Goal: Register for event/course

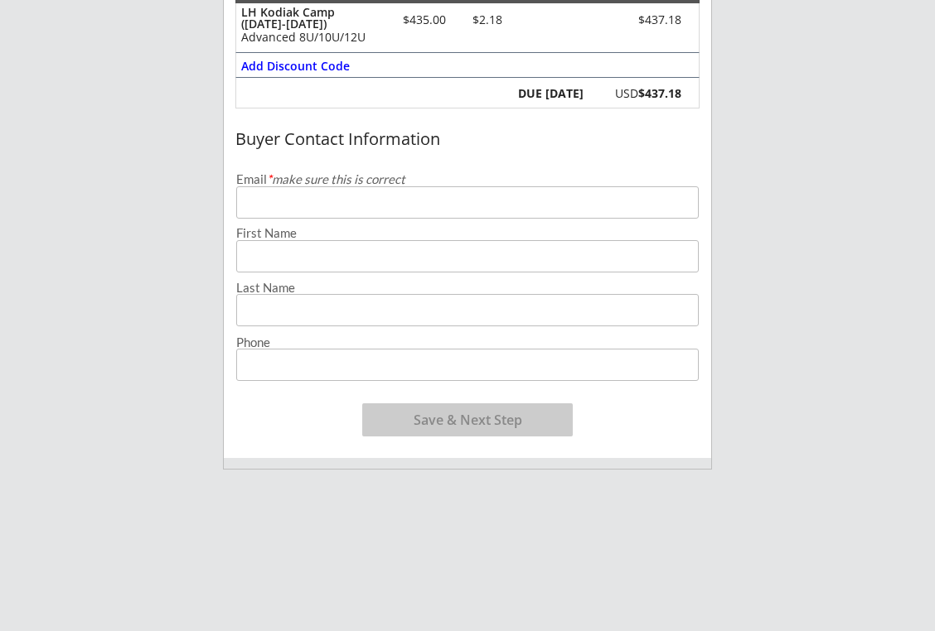
scroll to position [265, 0]
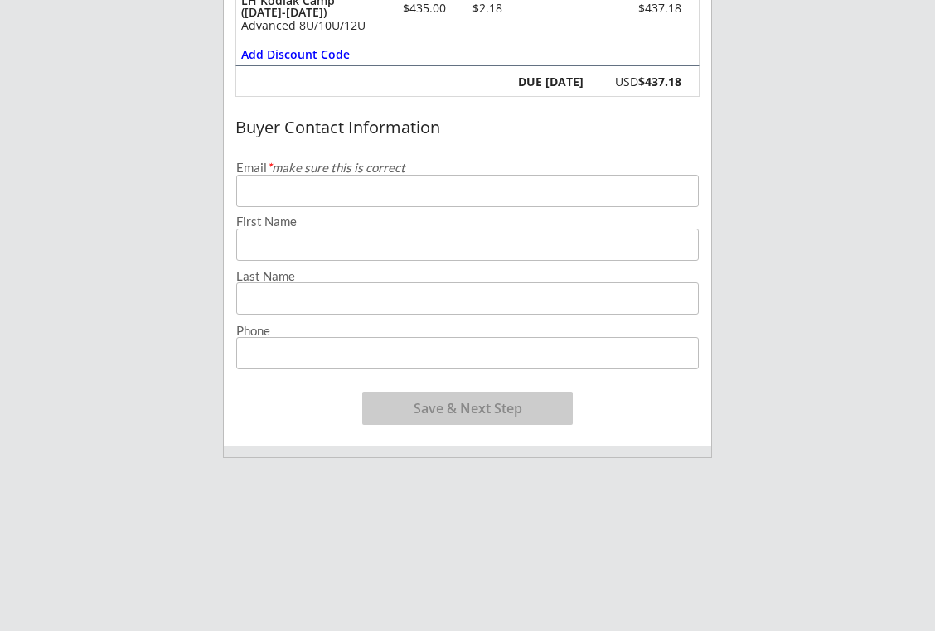
type input "[EMAIL_ADDRESS][DOMAIN_NAME]"
type input "Cam"
type input "Blumerick"
type input "[PHONE_NUMBER]"
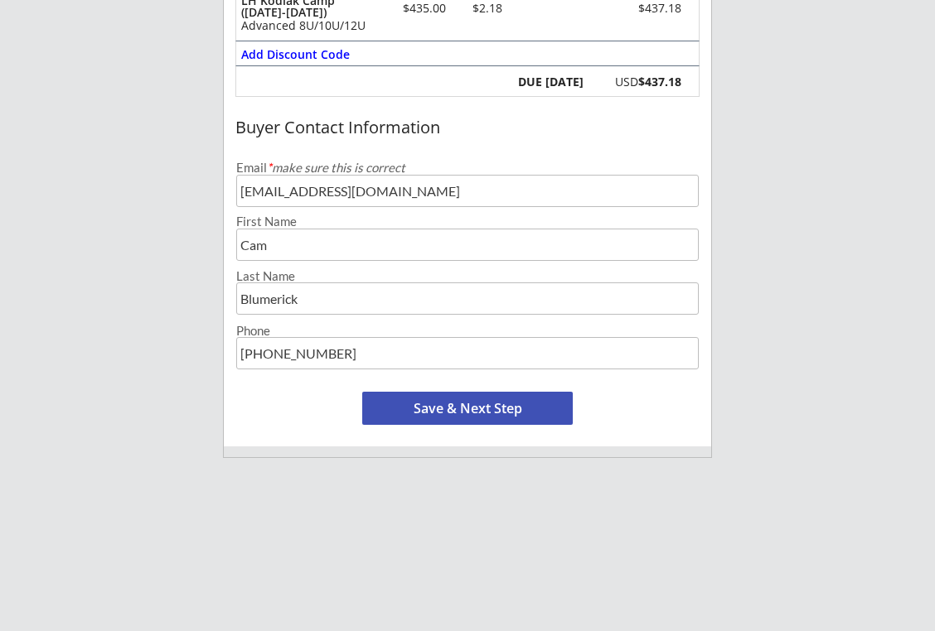
click at [302, 495] on div "1 Organizer Info 2 Registrations Forms 3 Waivers & Payment Order Summary Order …" at bounding box center [467, 301] width 489 height 861
click at [468, 410] on button "Save & Next Step" at bounding box center [467, 408] width 210 height 33
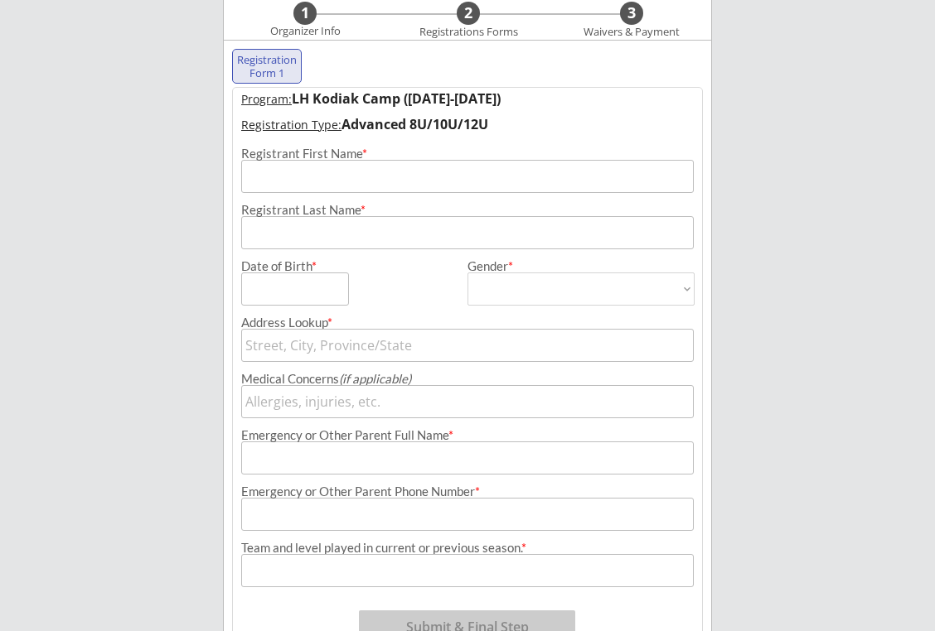
scroll to position [119, 0]
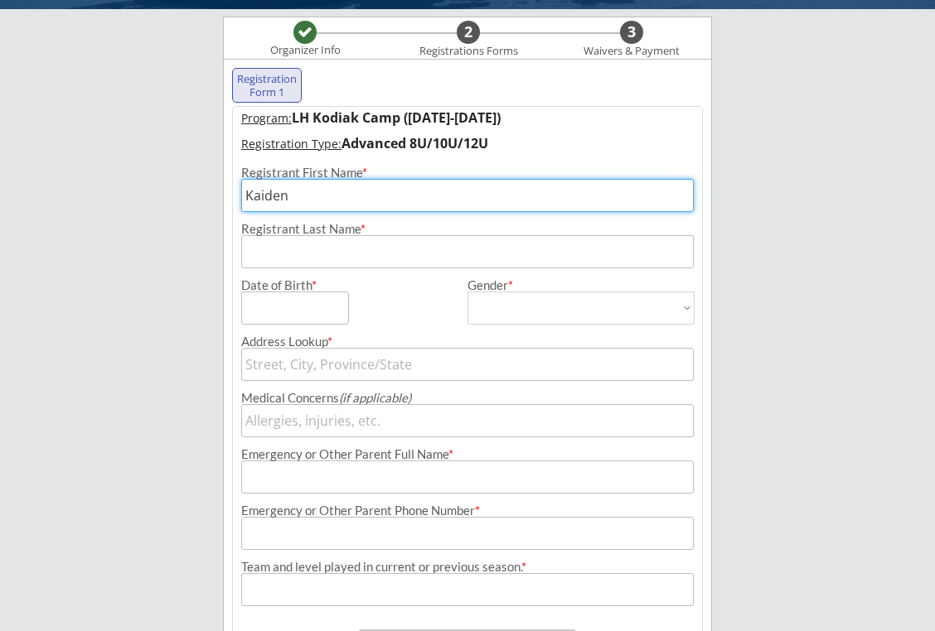
type input "Kaiden"
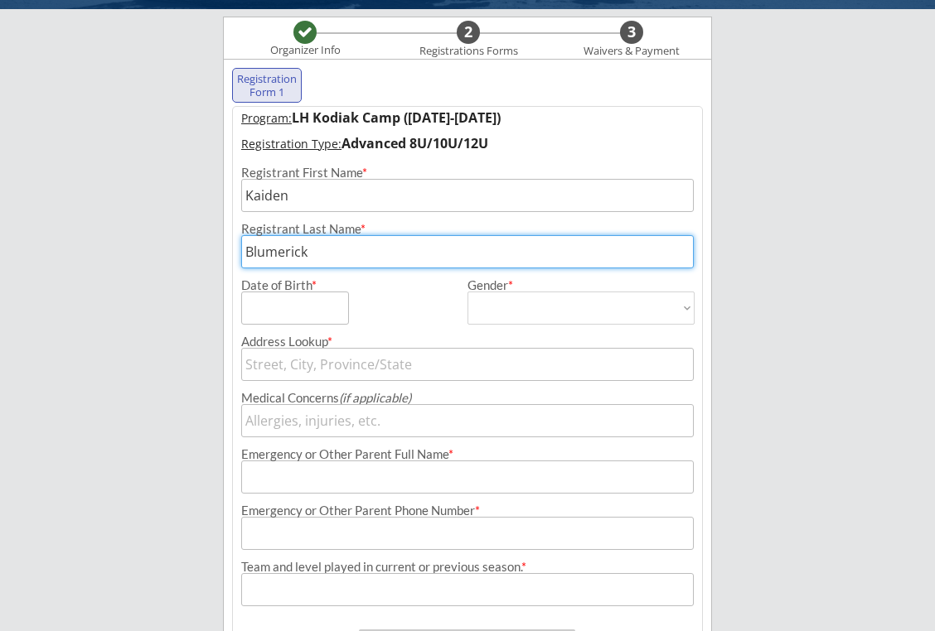
type input "Blumerick"
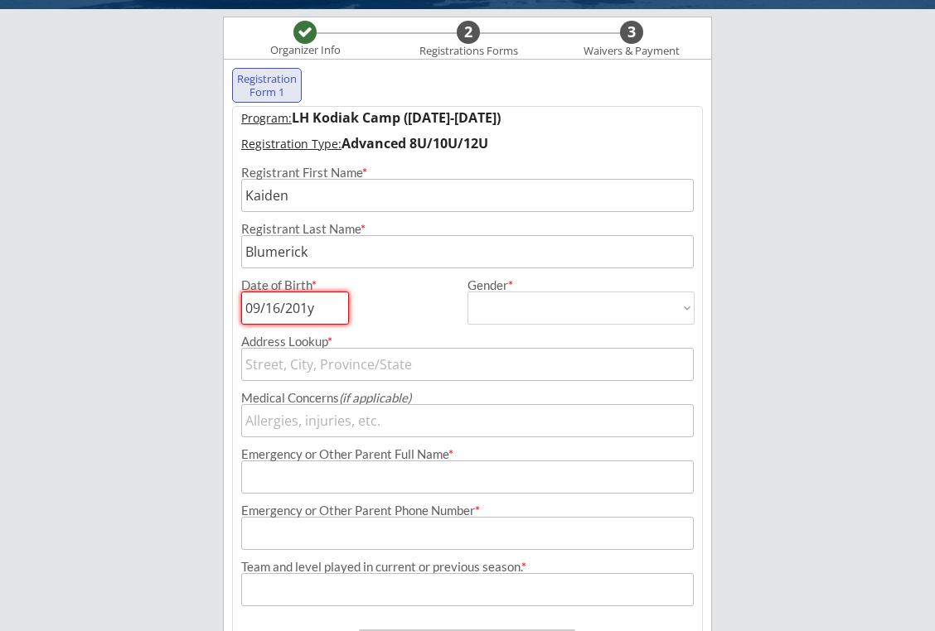
type input "[DATE]"
select select ""[DEMOGRAPHIC_DATA]""
type input "[DEMOGRAPHIC_DATA]"
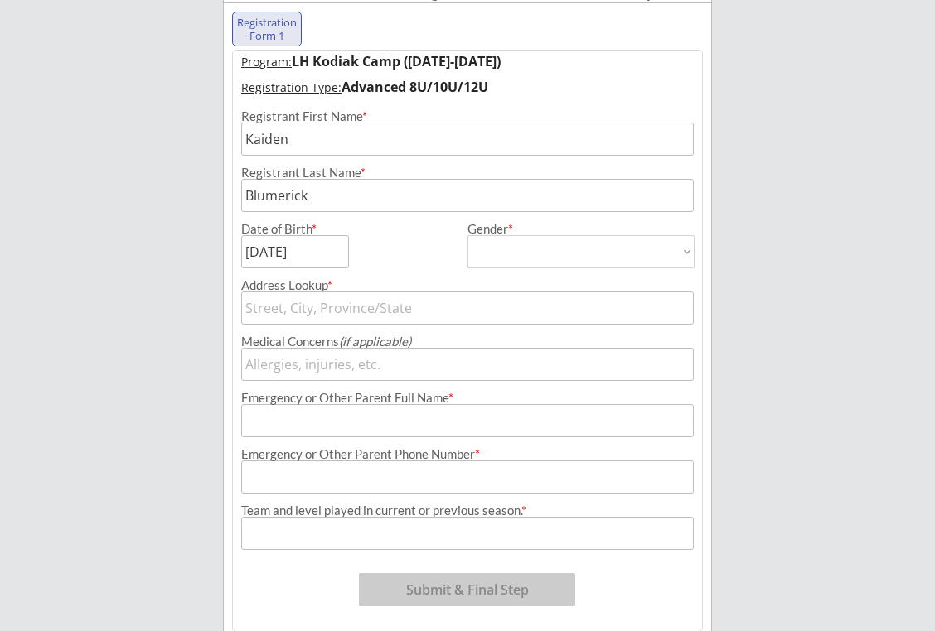
scroll to position [200, 0]
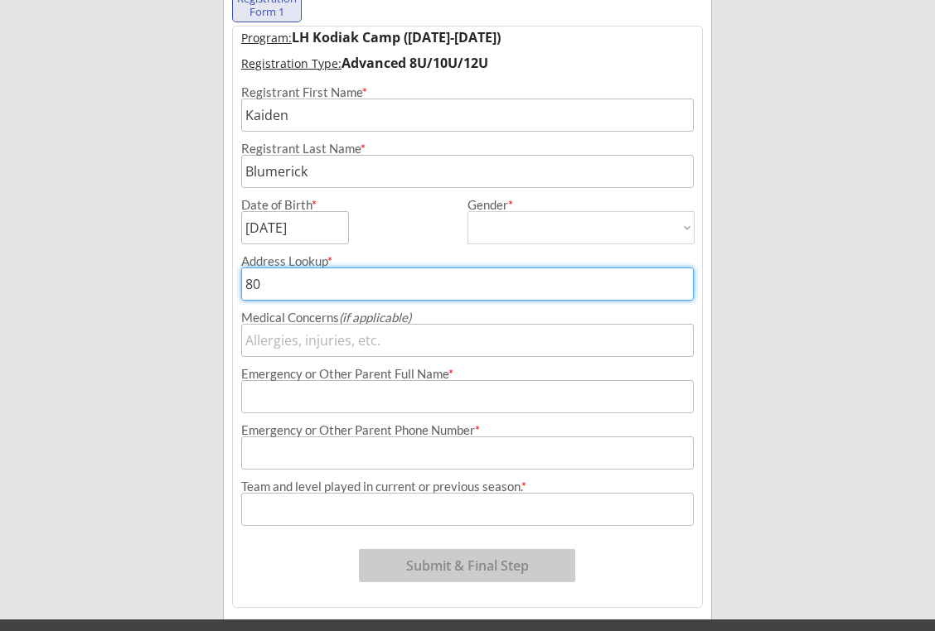
type input "800"
type input "[STREET_ADDRESS]"
type input "8009"
type input "[STREET_ADDRESS]"
type input "8009B"
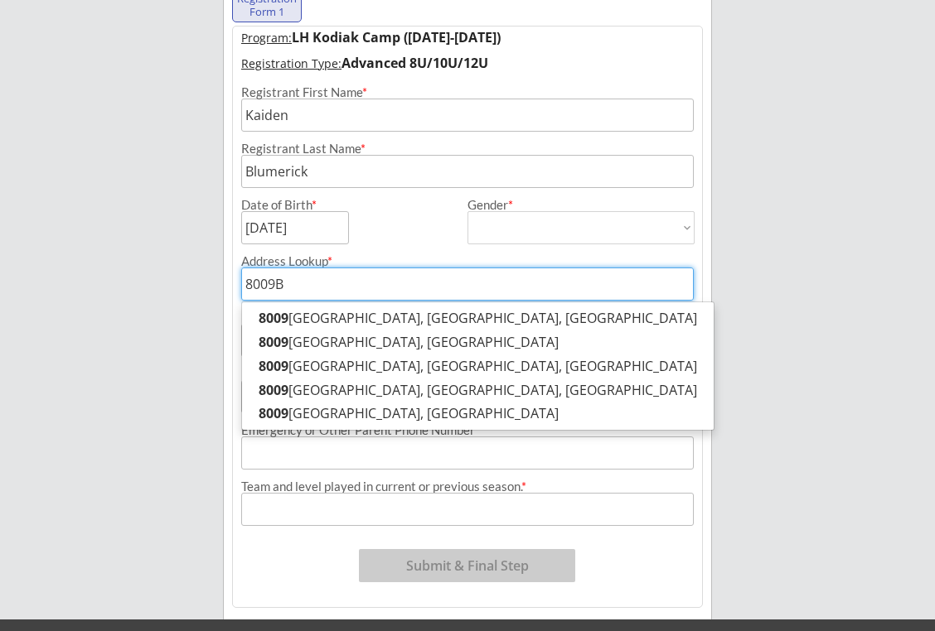
type input "[STREET_ADDRESS][PERSON_NAME]"
type input "8009B"
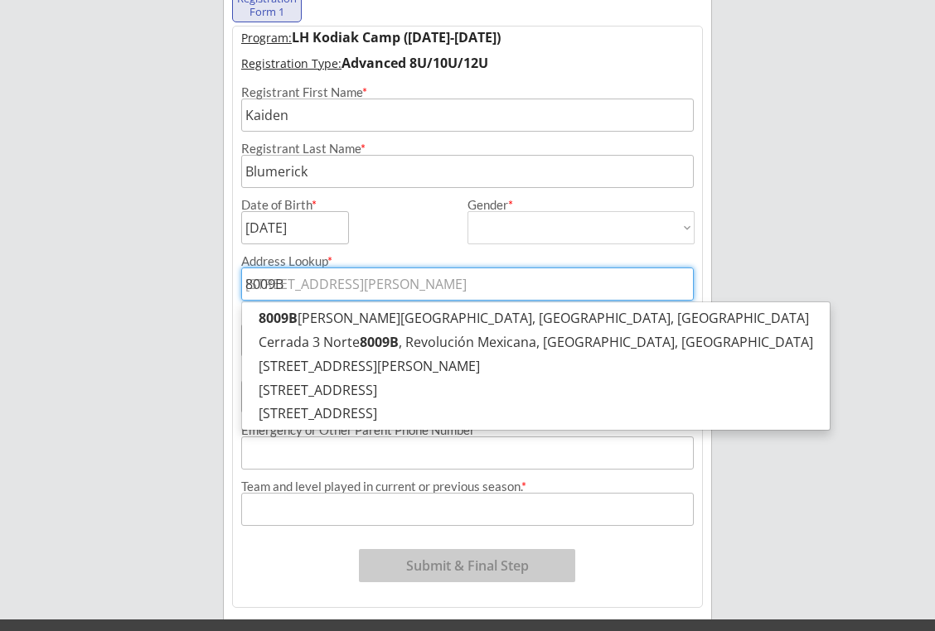
type input "8009B L"
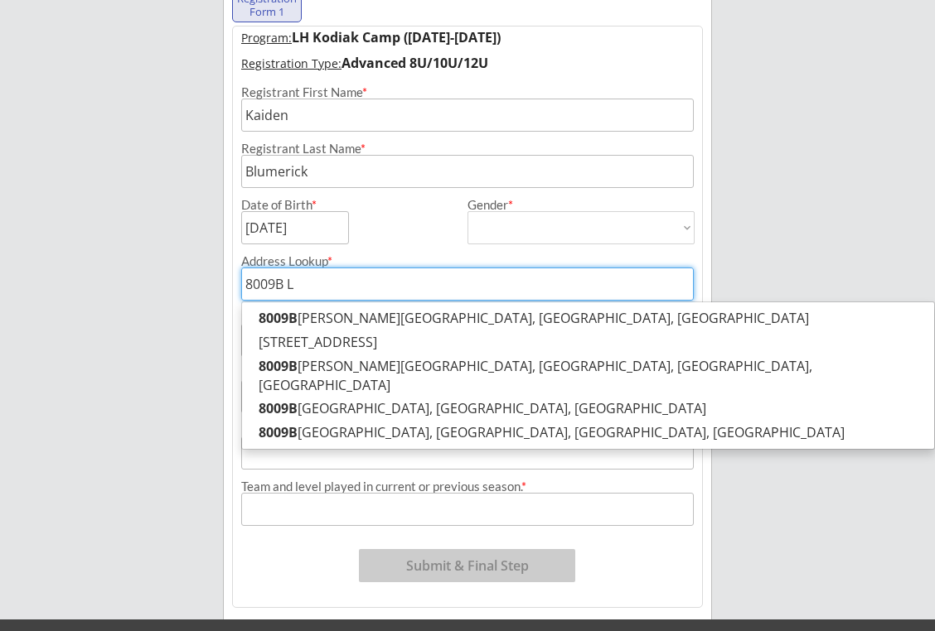
type input "[STREET_ADDRESS][US_STATE]"
type input "8009B Lak"
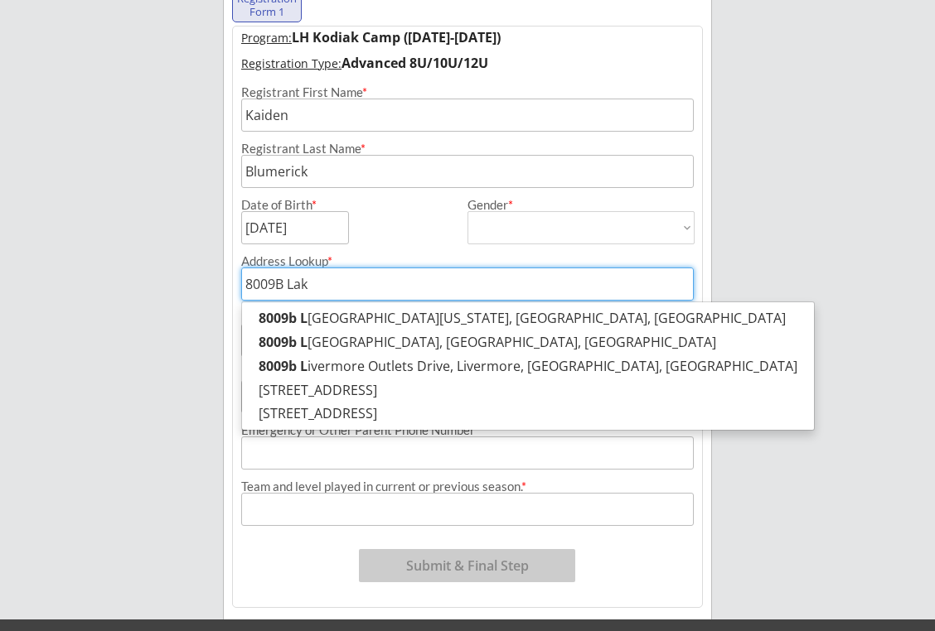
type input "[STREET_ADDRESS][PERSON_NAME]"
type input "[GEOGRAPHIC_DATA]"
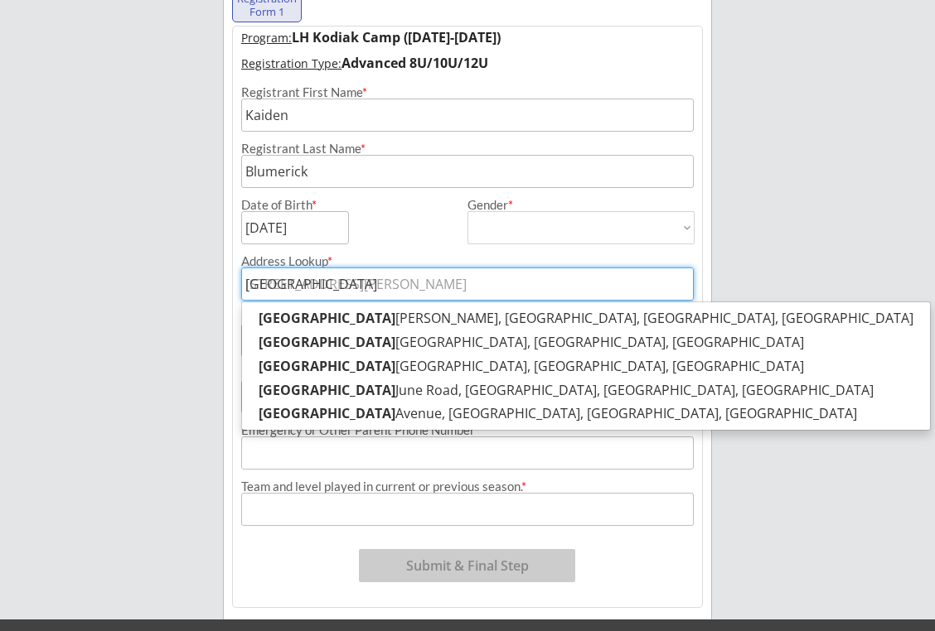
type input "[GEOGRAPHIC_DATA]"
type input "[STREET_ADDRESS][PERSON_NAME][PERSON_NAME]"
type input "[GEOGRAPHIC_DATA]"
type input "[STREET_ADDRESS][PERSON_NAME]"
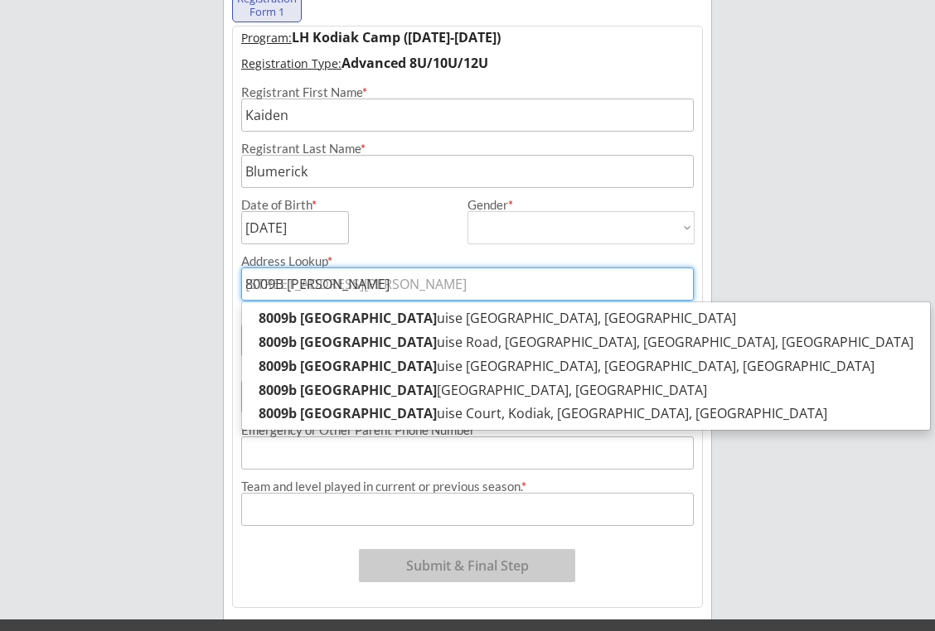
type input "8009B [PERSON_NAME]"
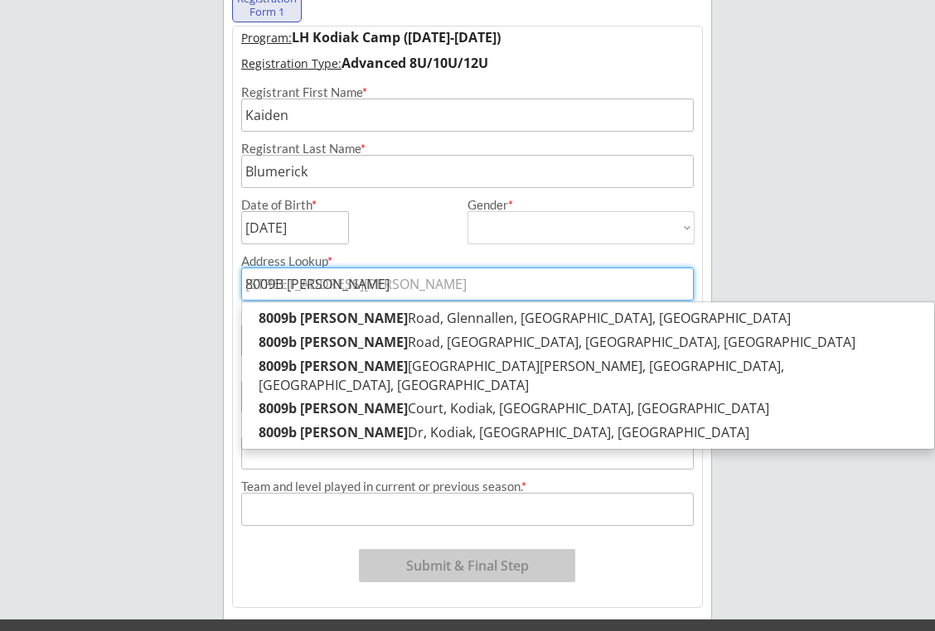
type input "8009B [PERSON_NAME] C"
type input "[STREET_ADDRESS][PERSON_NAME]"
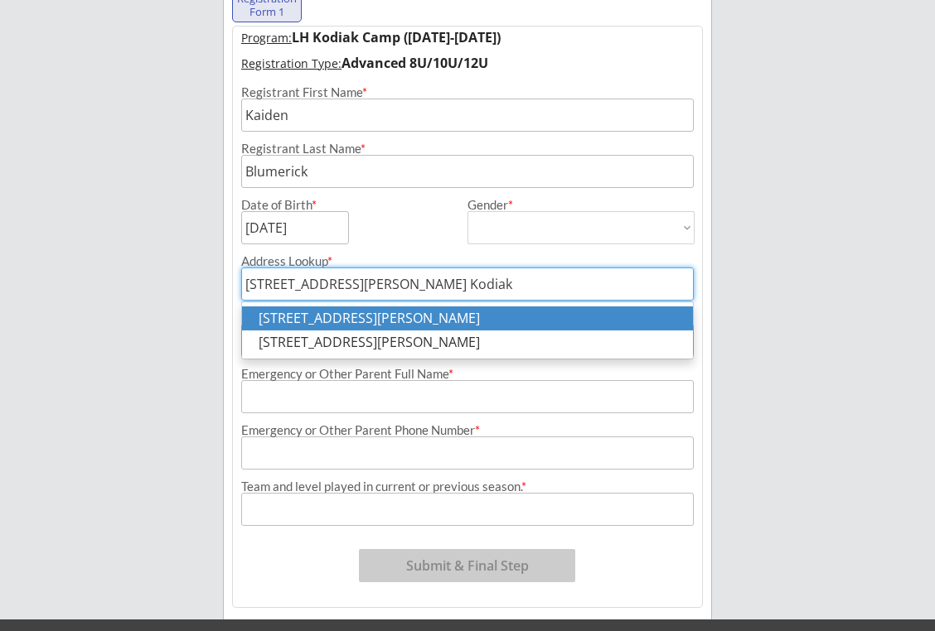
click at [445, 321] on p "[STREET_ADDRESS][PERSON_NAME]" at bounding box center [467, 319] width 451 height 24
type input "[STREET_ADDRESS][PERSON_NAME]"
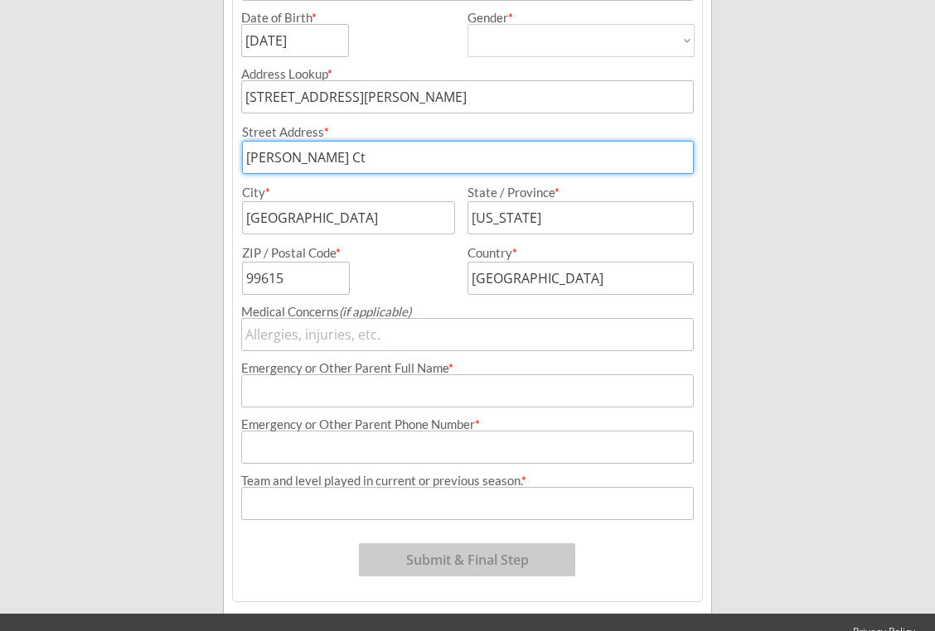
scroll to position [398, 0]
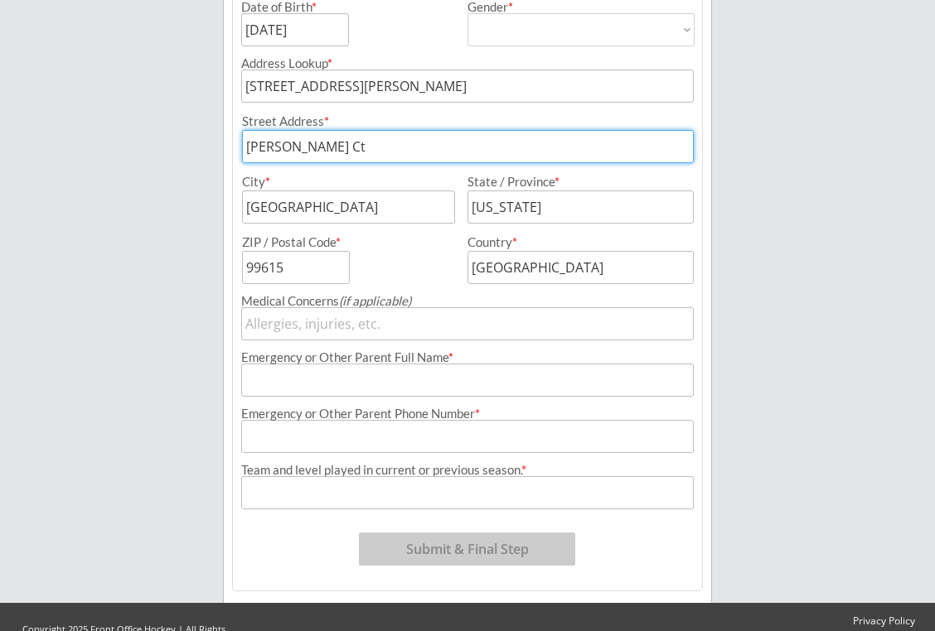
type input "[PERSON_NAME] Ct"
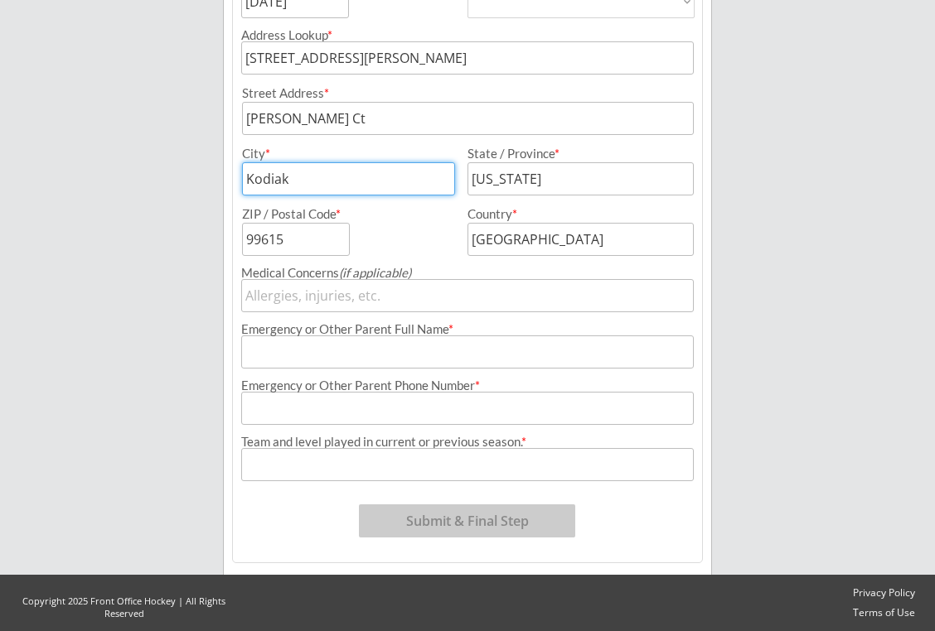
scroll to position [426, 0]
type input "Kodiak"
click at [434, 296] on input "input" at bounding box center [467, 295] width 452 height 33
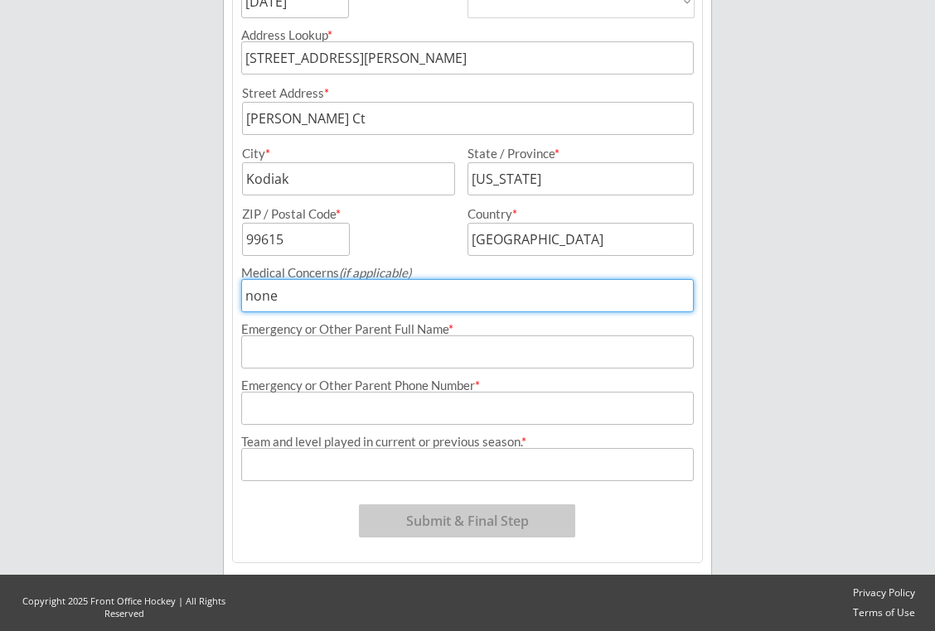
type input "none"
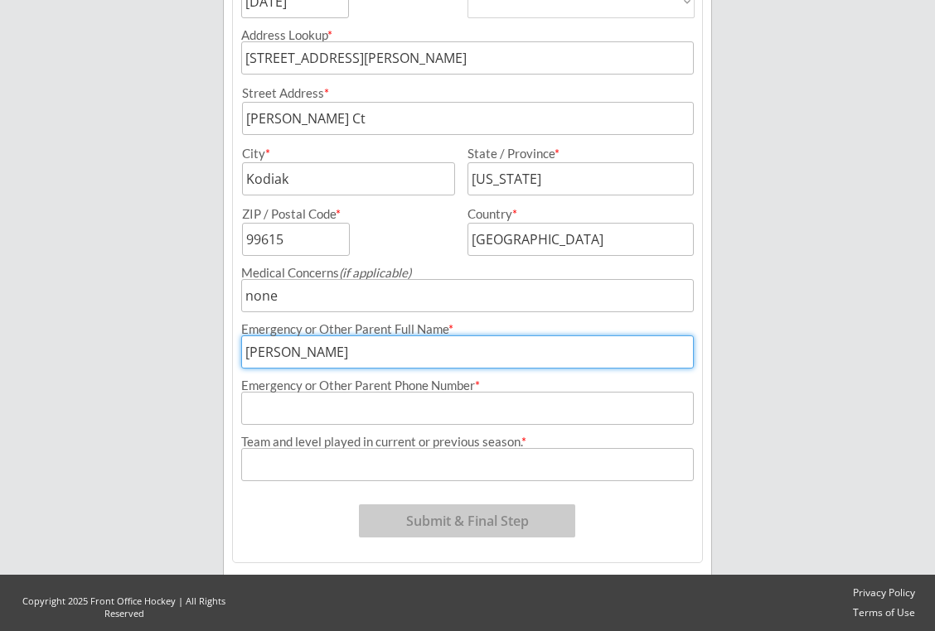
type input "[PERSON_NAME]"
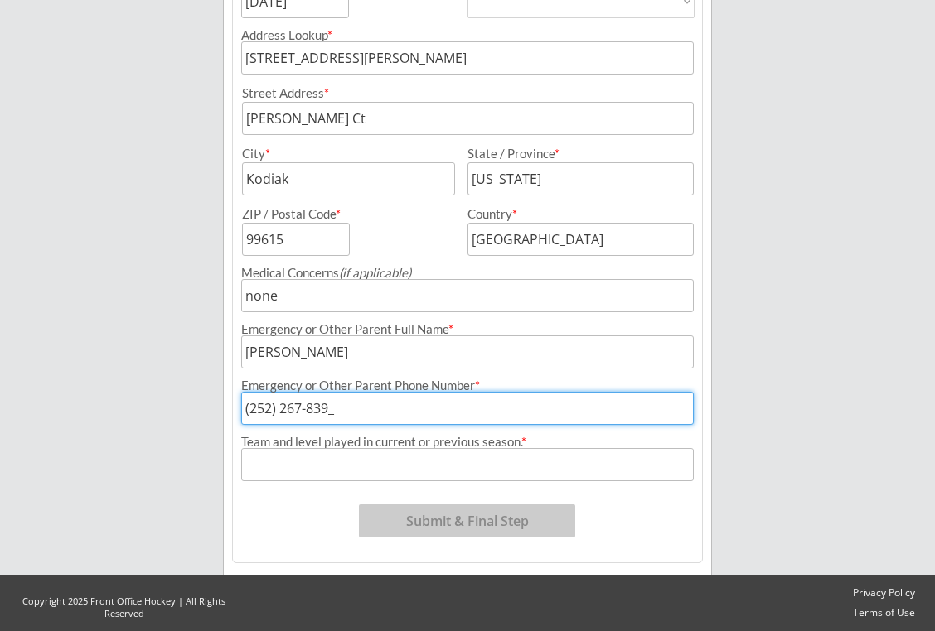
type input "[PHONE_NUMBER]"
click at [452, 454] on input "input" at bounding box center [467, 464] width 452 height 33
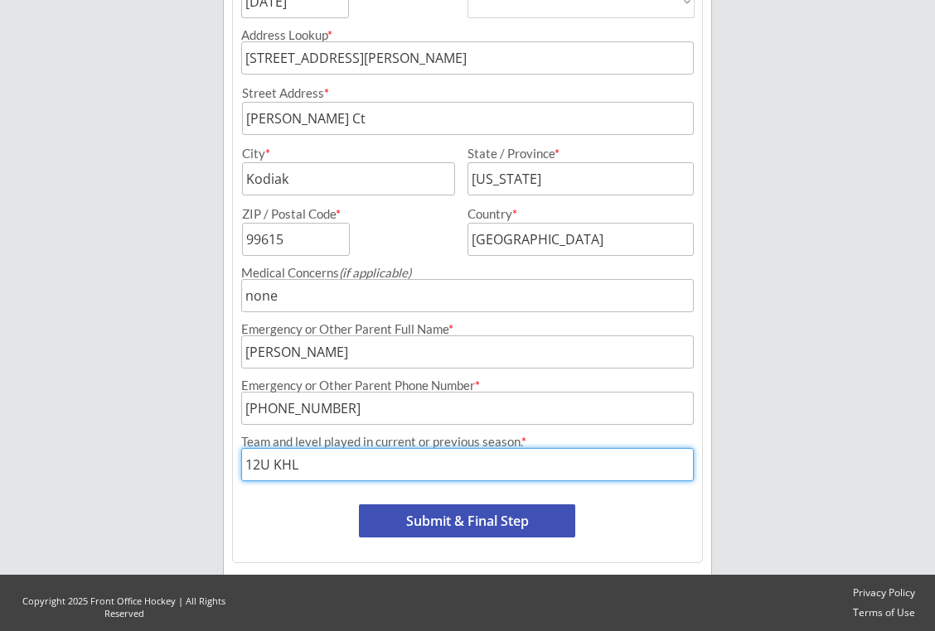
type input "12U KHL"
click at [449, 520] on button "Submit & Final Step" at bounding box center [467, 521] width 216 height 33
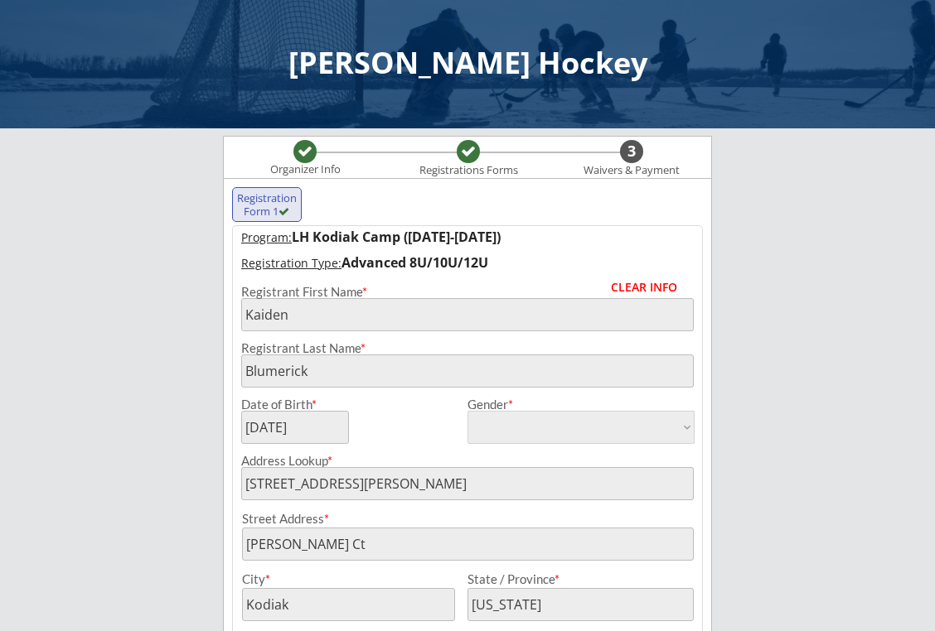
scroll to position [0, 0]
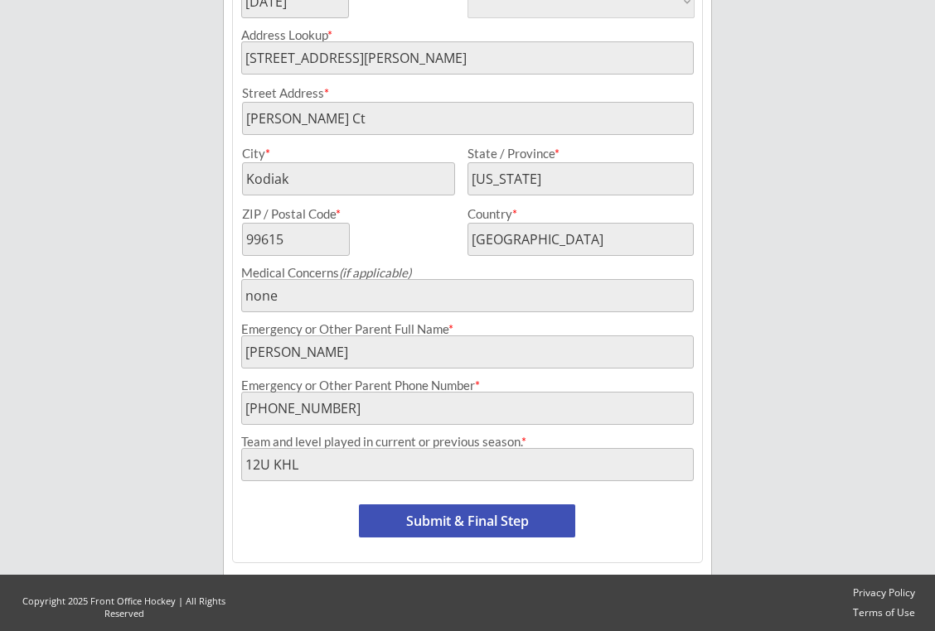
click at [465, 517] on button "Submit & Final Step" at bounding box center [467, 521] width 216 height 33
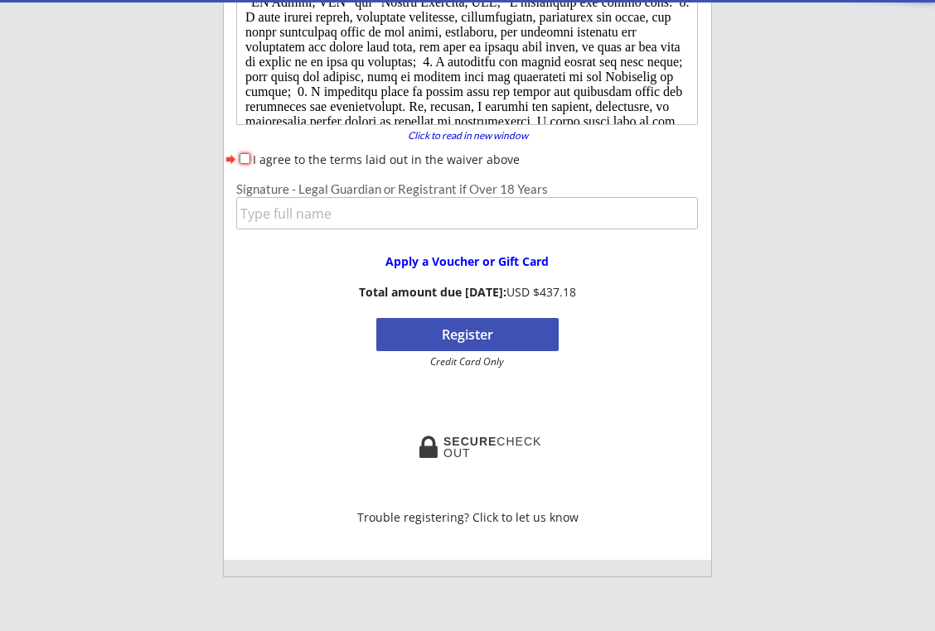
scroll to position [136, 0]
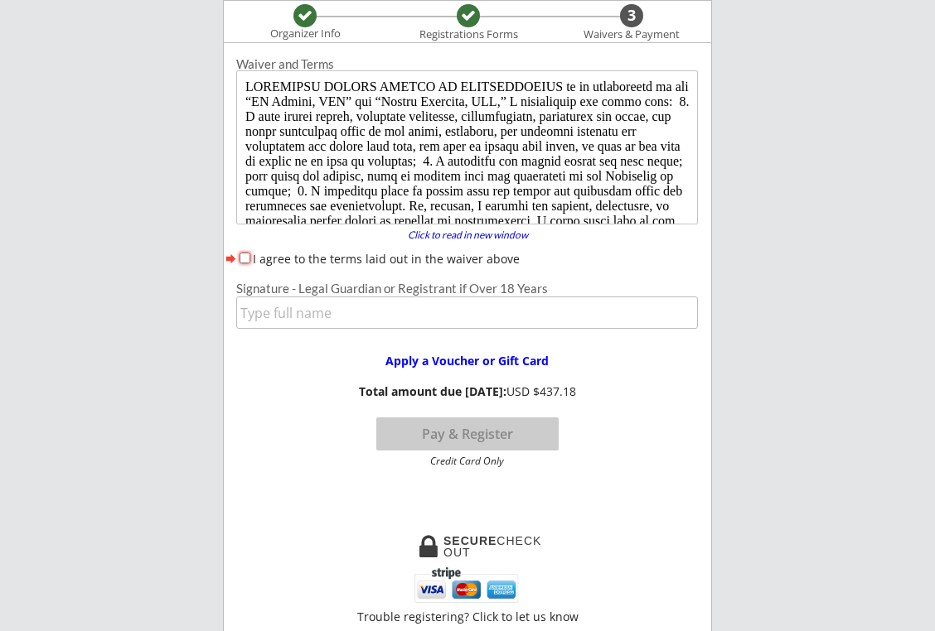
click at [245, 257] on input "I agree to the terms laid out in the waiver above" at bounding box center [244, 258] width 11 height 11
checkbox input "true"
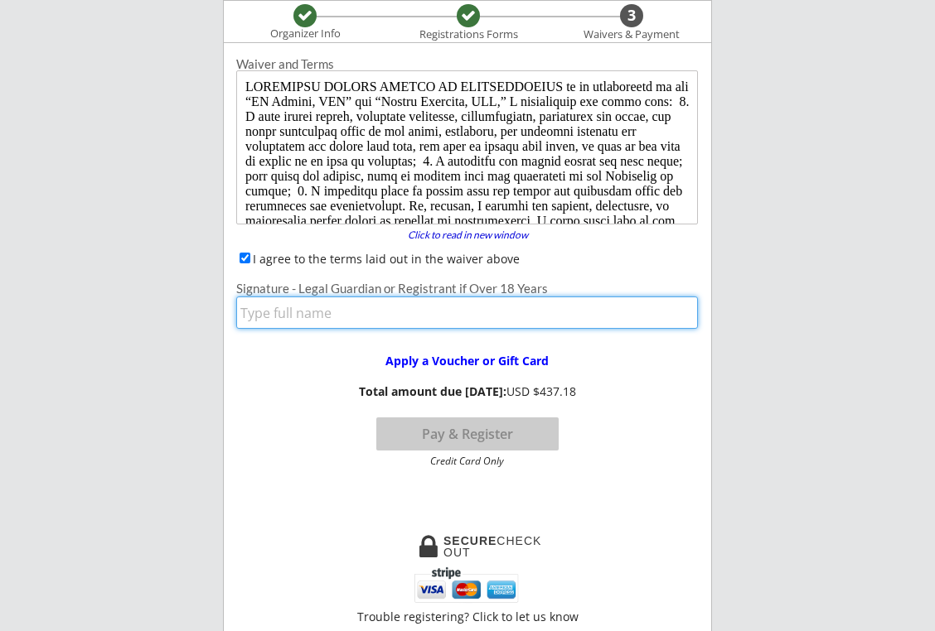
click at [288, 317] on input "input" at bounding box center [467, 313] width 462 height 32
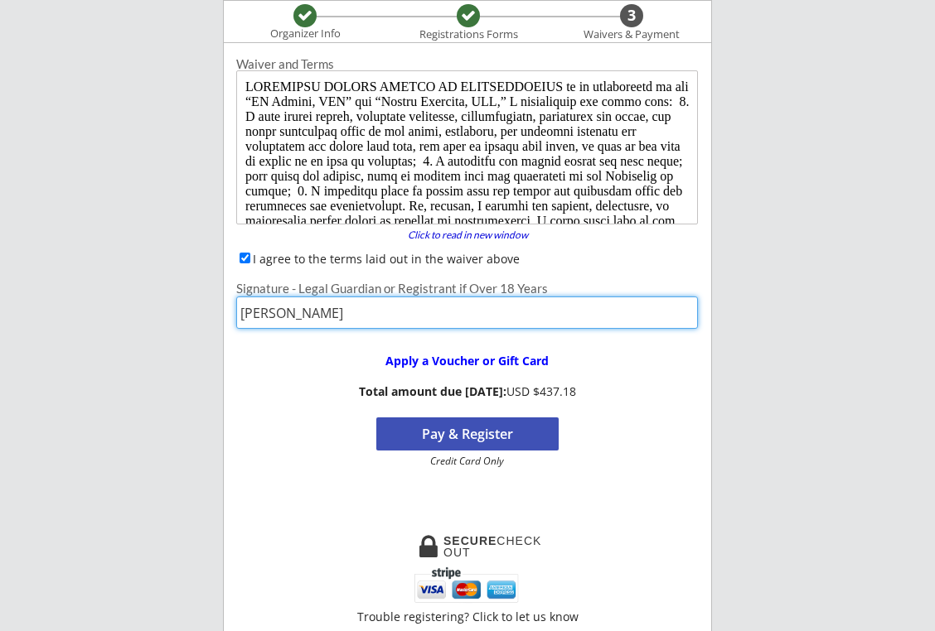
type input "[PERSON_NAME]"
click at [296, 439] on div "Apply a Voucher or Gift Card Total amount due [DATE]: USD $437.18 Pay & Registe…" at bounding box center [467, 403] width 486 height 127
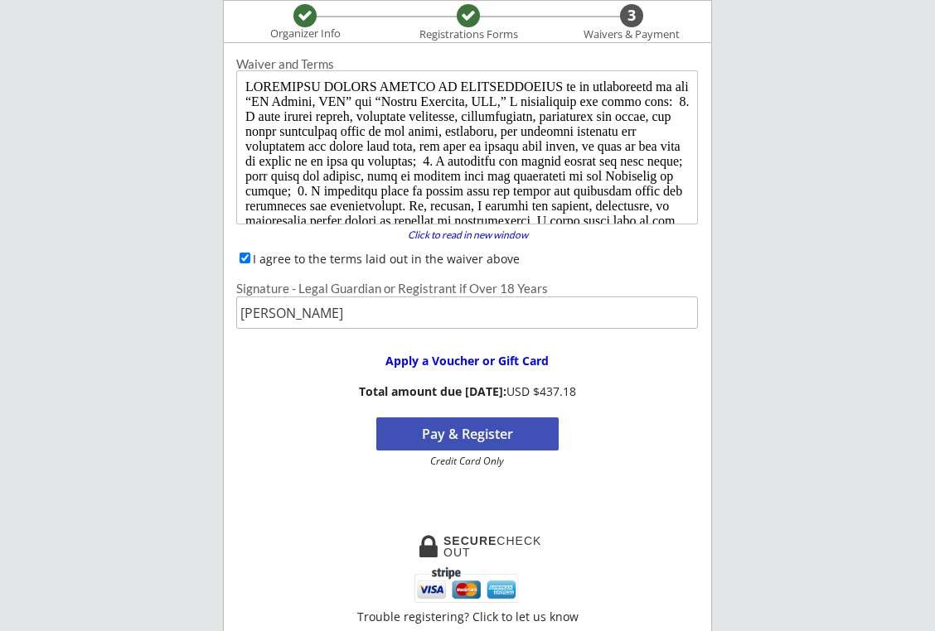
click at [476, 431] on button "Pay & Register" at bounding box center [467, 434] width 182 height 33
